Goal: Information Seeking & Learning: Learn about a topic

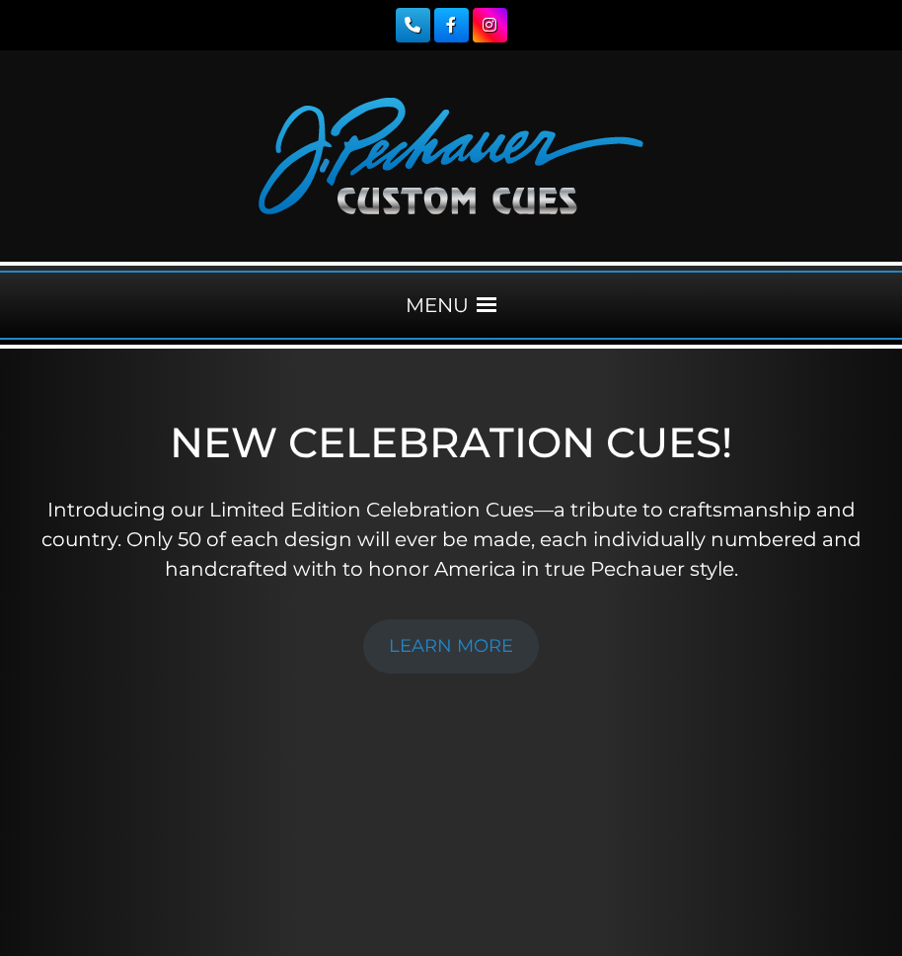
click at [488, 289] on div "MENU" at bounding box center [451, 304] width 902 height 69
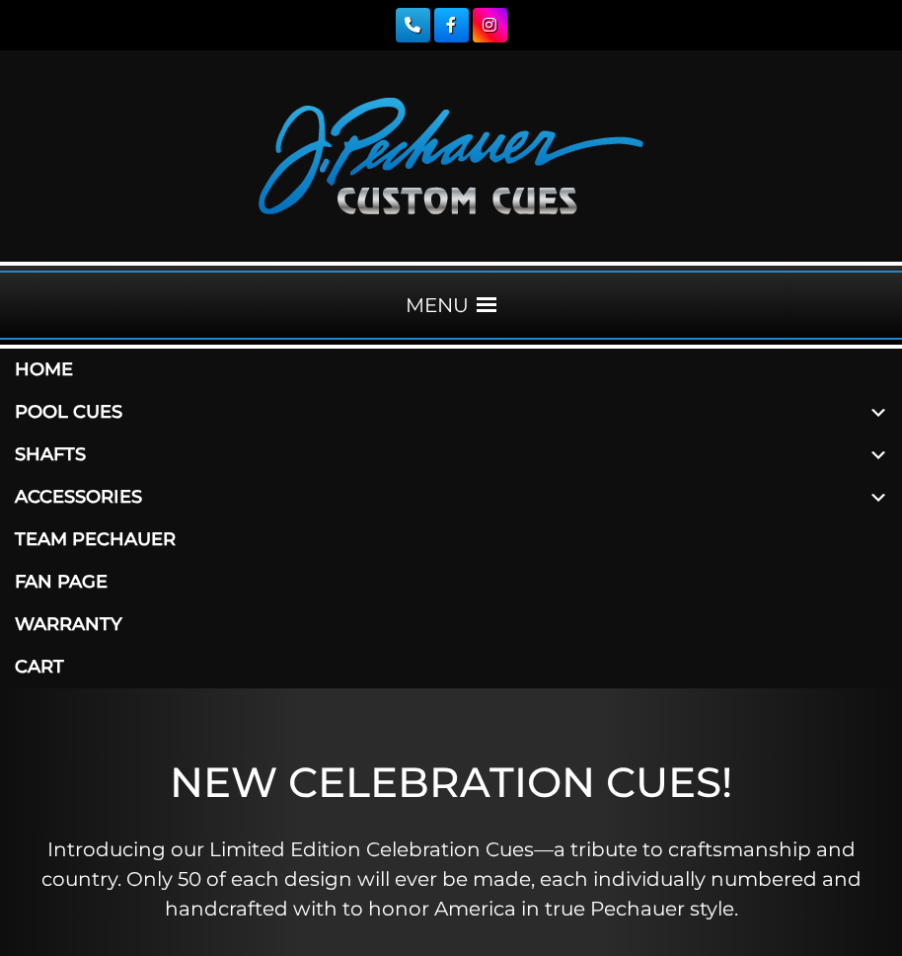
click at [71, 450] on link "Shafts" at bounding box center [451, 454] width 902 height 42
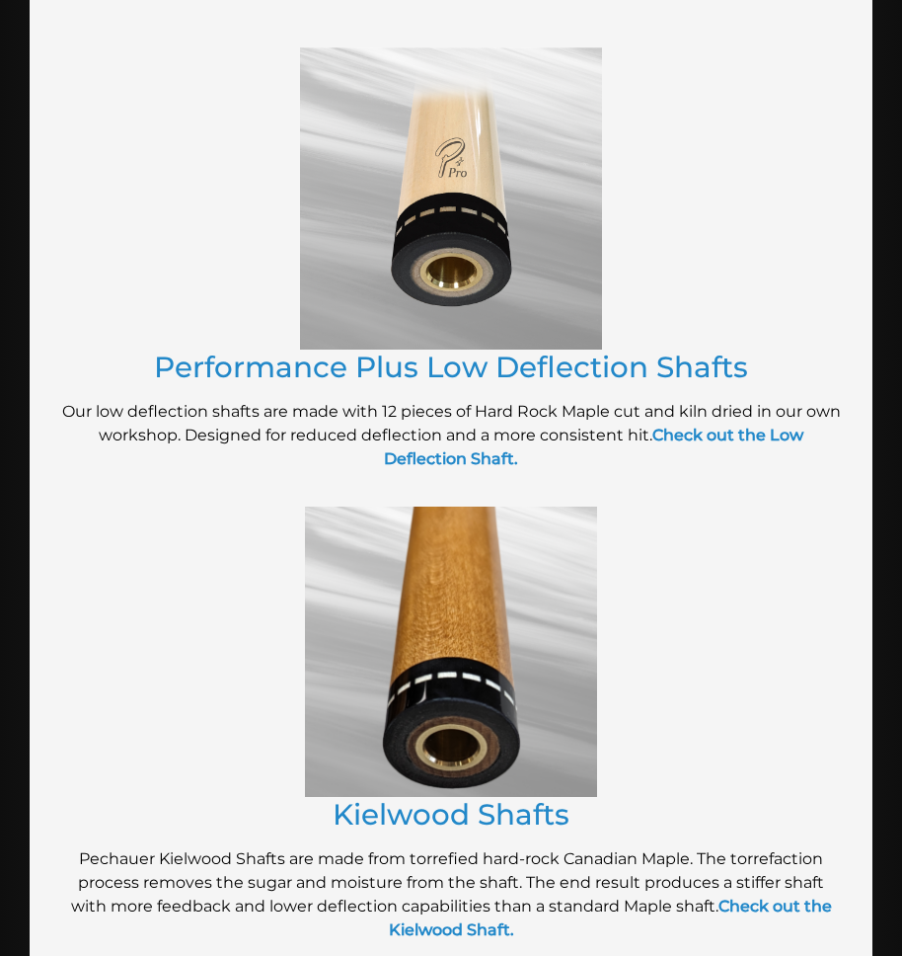
scroll to position [1473, 0]
click at [486, 759] on img at bounding box center [451, 650] width 292 height 290
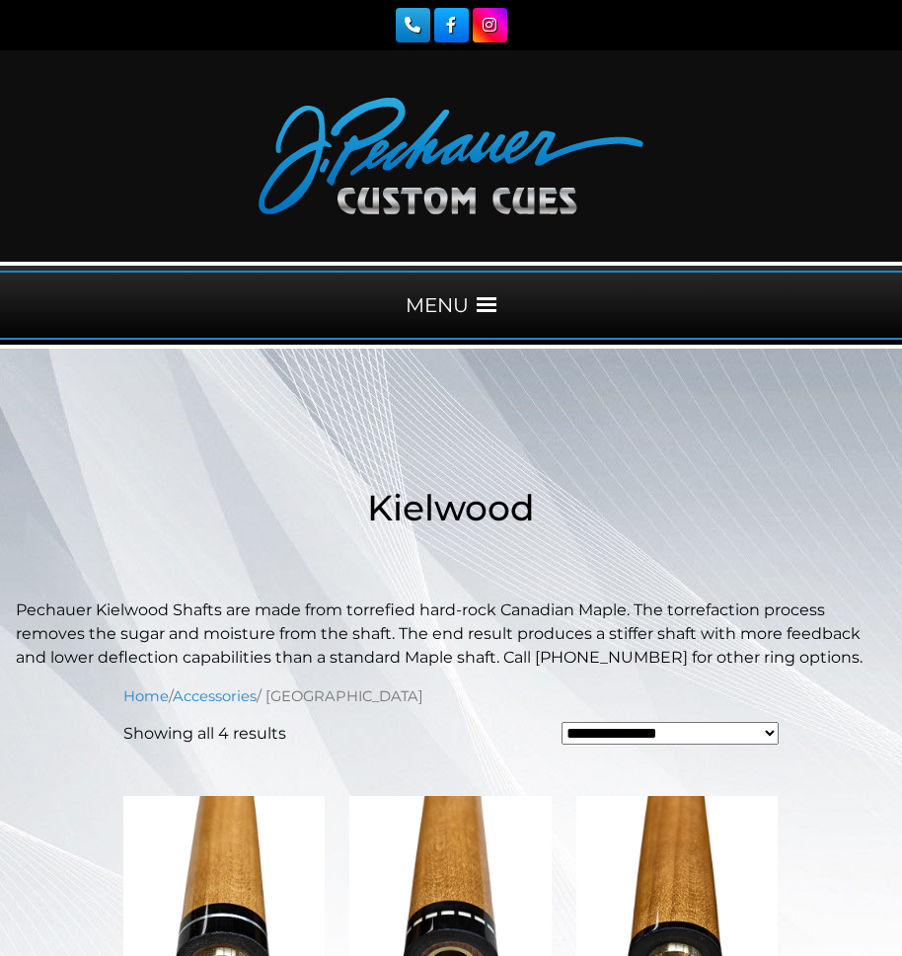
click at [485, 294] on div "MENU" at bounding box center [451, 304] width 902 height 69
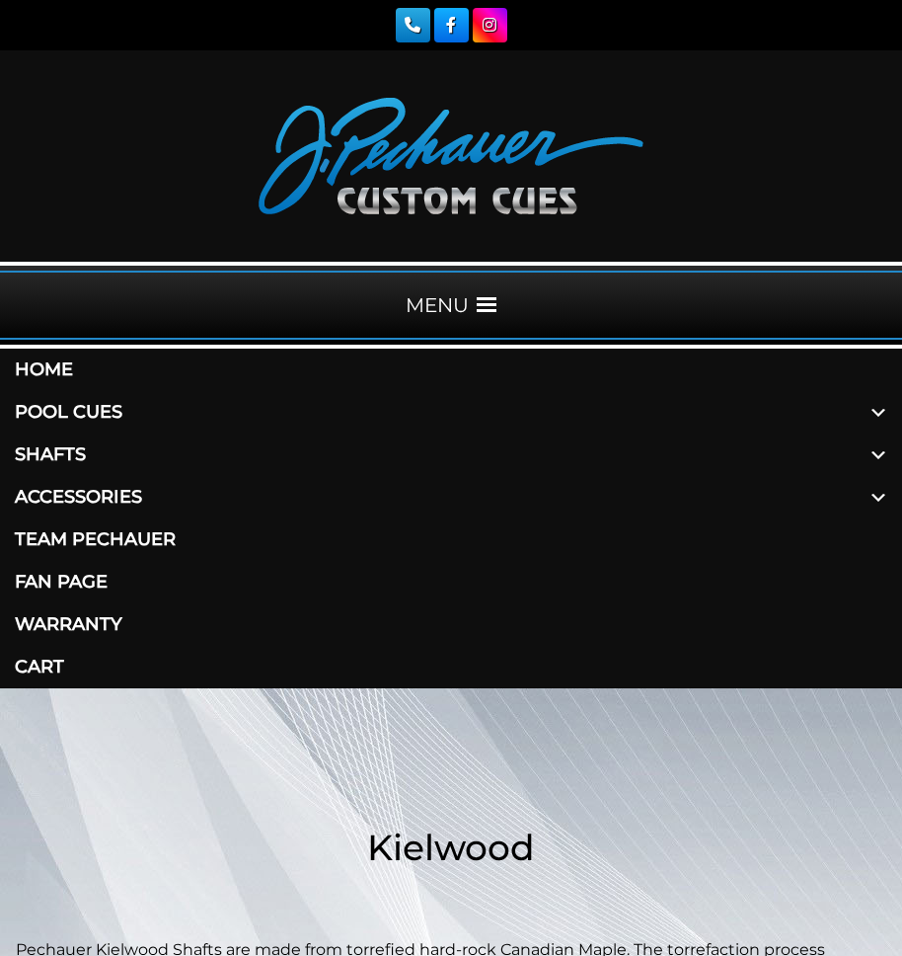
click at [69, 452] on link "Shafts" at bounding box center [451, 454] width 902 height 42
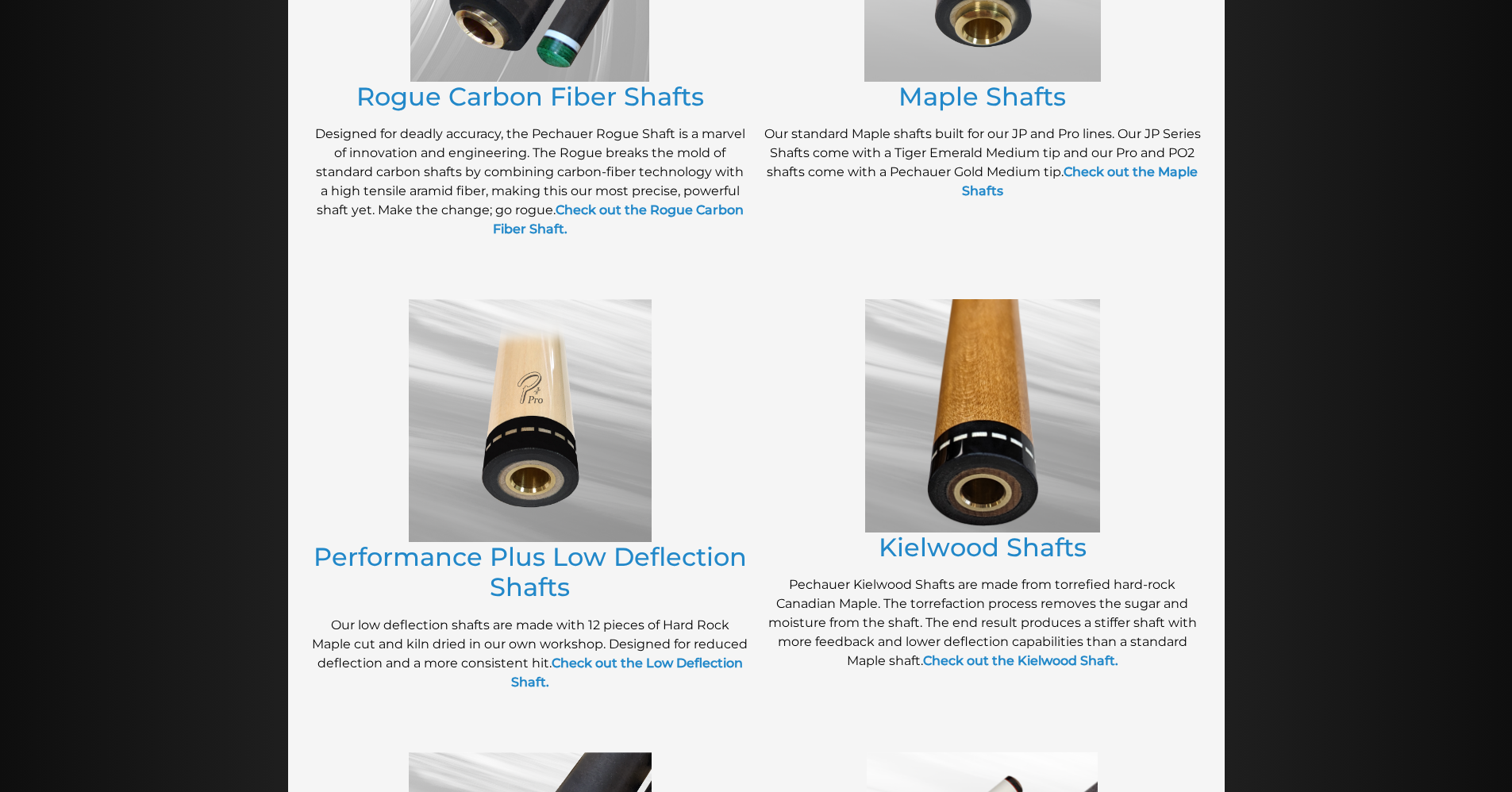
scroll to position [494, 0]
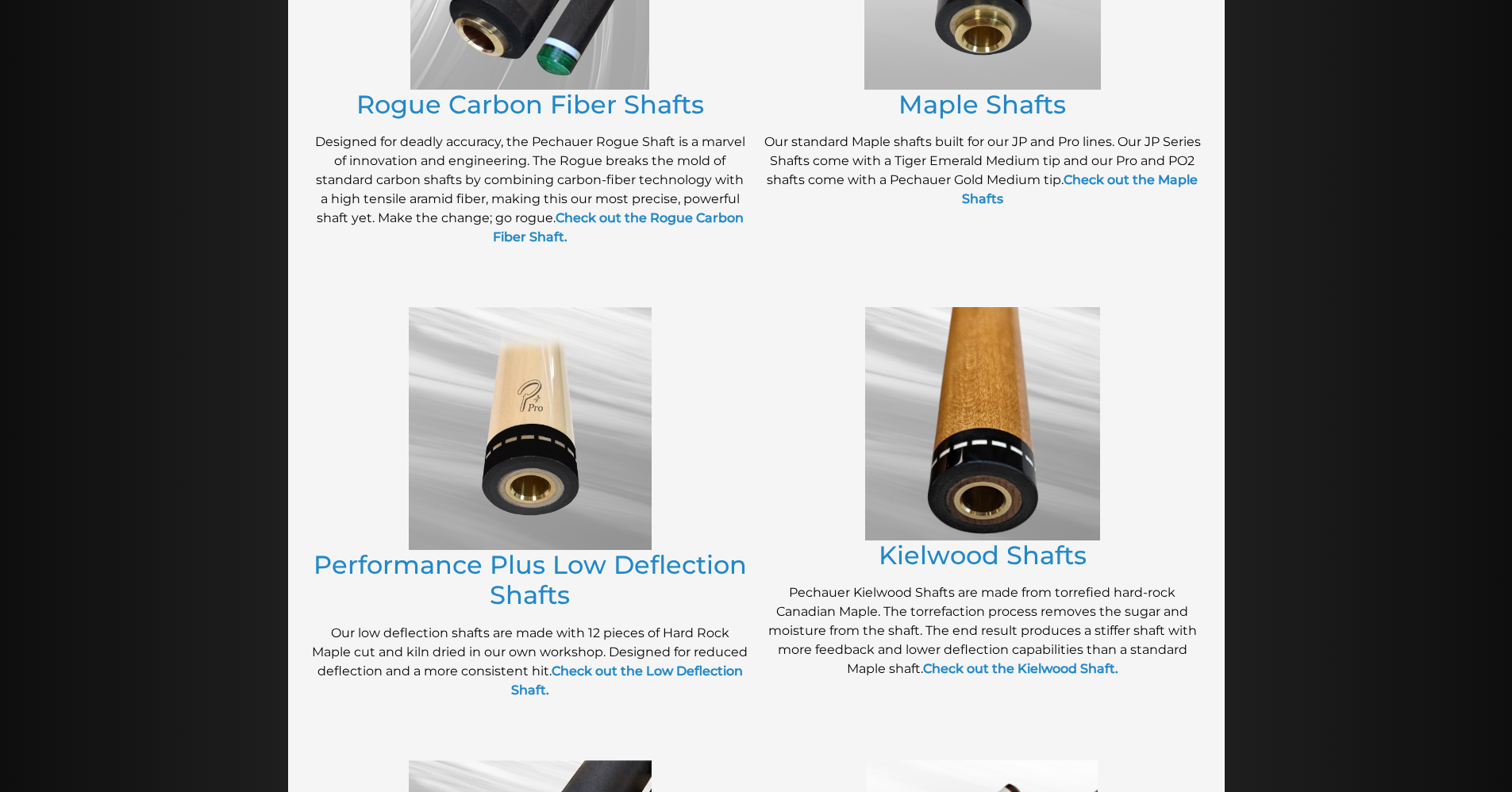
click at [608, 389] on img at bounding box center [530, 429] width 243 height 243
click at [610, 388] on img at bounding box center [530, 429] width 243 height 243
click at [592, 561] on link "Performance Plus Low Deflection Shafts" at bounding box center [530, 580] width 433 height 61
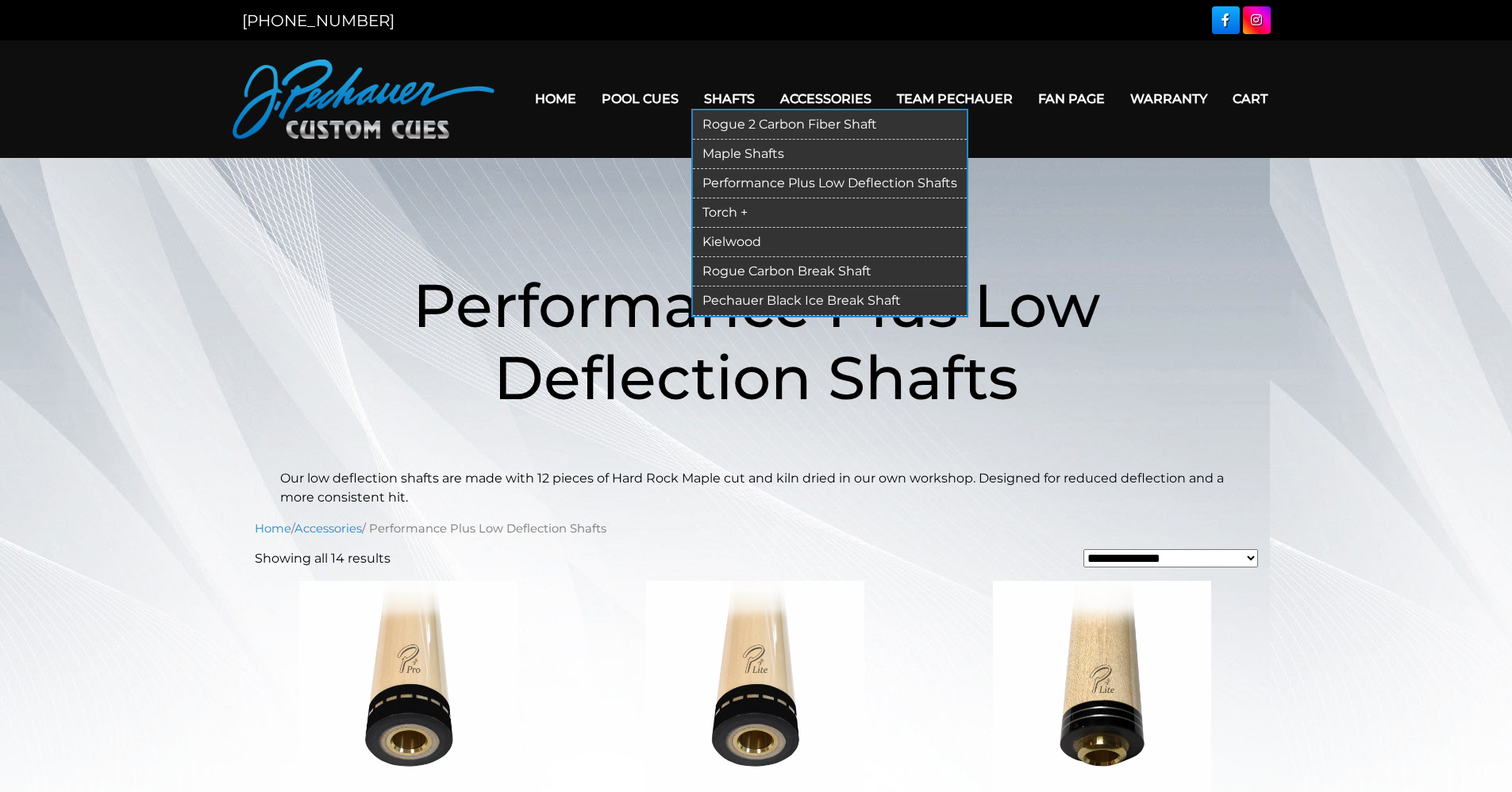
click at [716, 206] on link "Torch +" at bounding box center [830, 213] width 274 height 30
